Goal: Check status: Check status

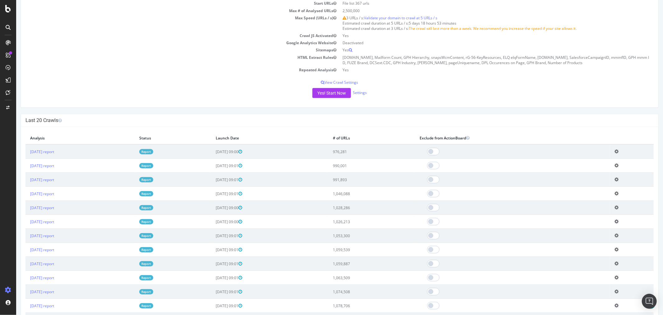
scroll to position [380, 0]
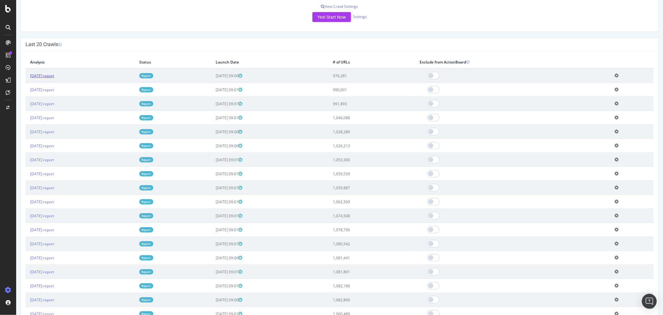
click at [46, 76] on link "[DATE] report" at bounding box center [42, 75] width 24 height 5
